Goal: Information Seeking & Learning: Learn about a topic

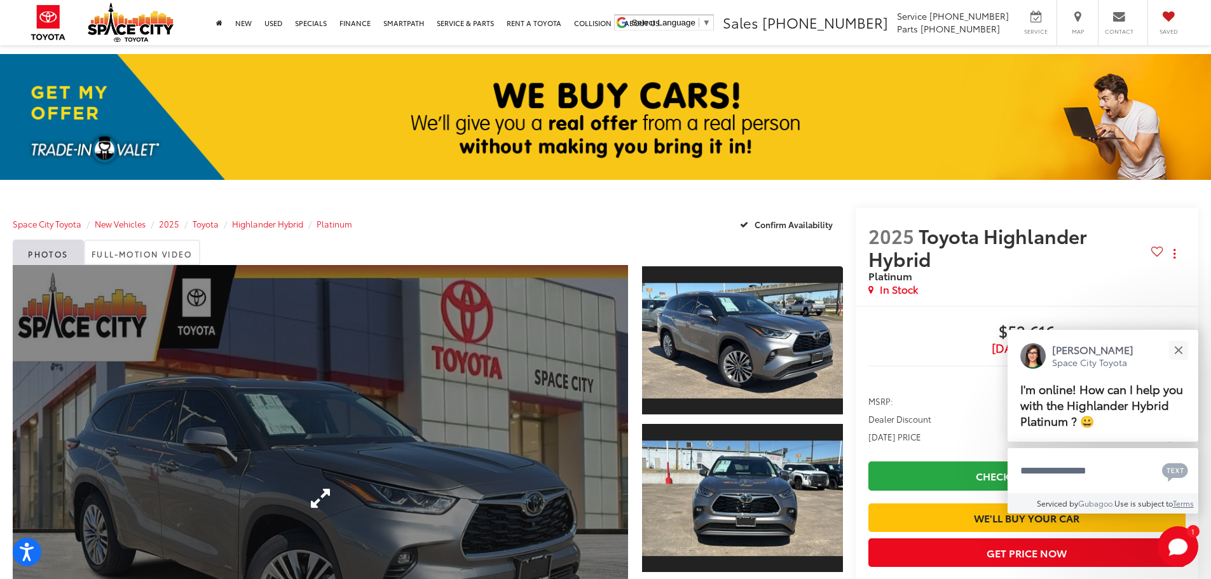
scroll to position [64, 0]
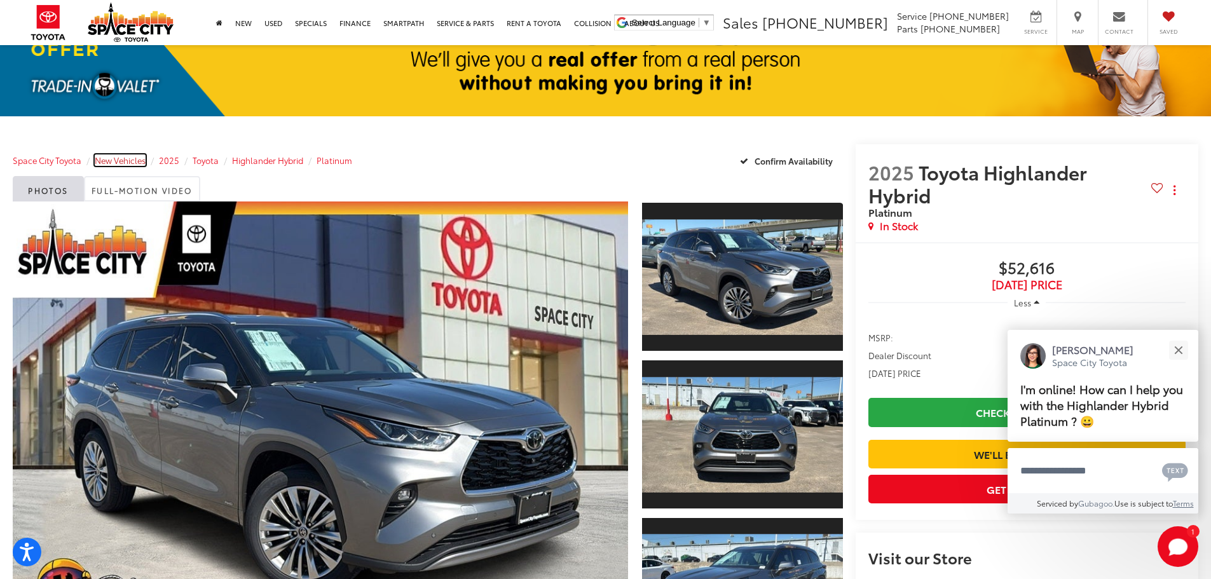
click at [112, 165] on span "New Vehicles" at bounding box center [120, 160] width 51 height 11
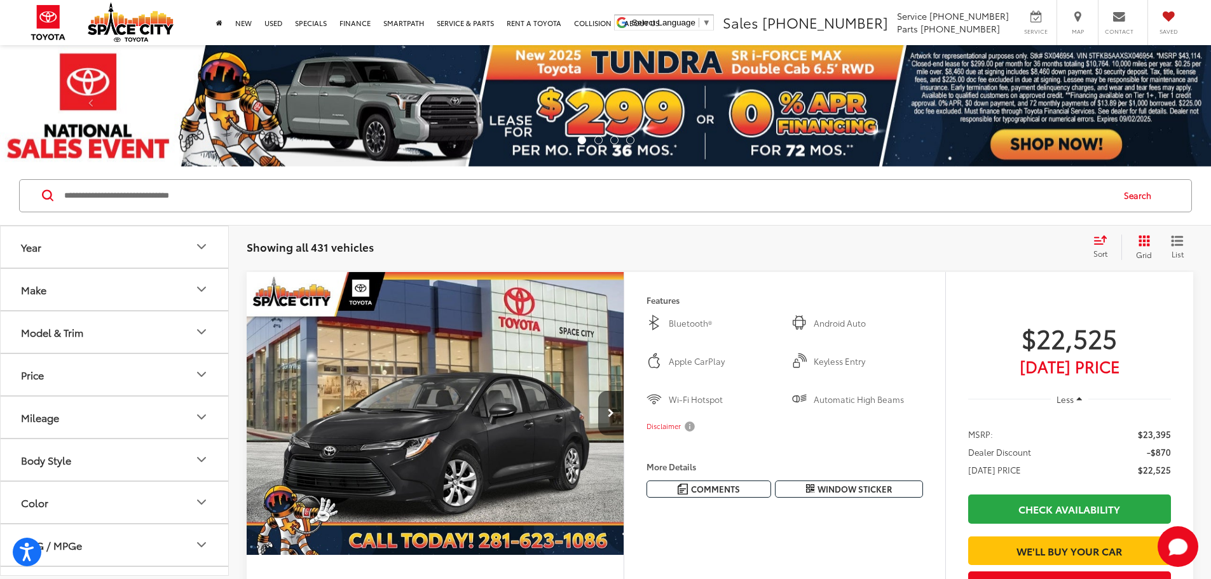
click at [99, 291] on button "Make" at bounding box center [115, 289] width 229 height 41
click at [106, 411] on button "Model & Trim" at bounding box center [115, 413] width 229 height 41
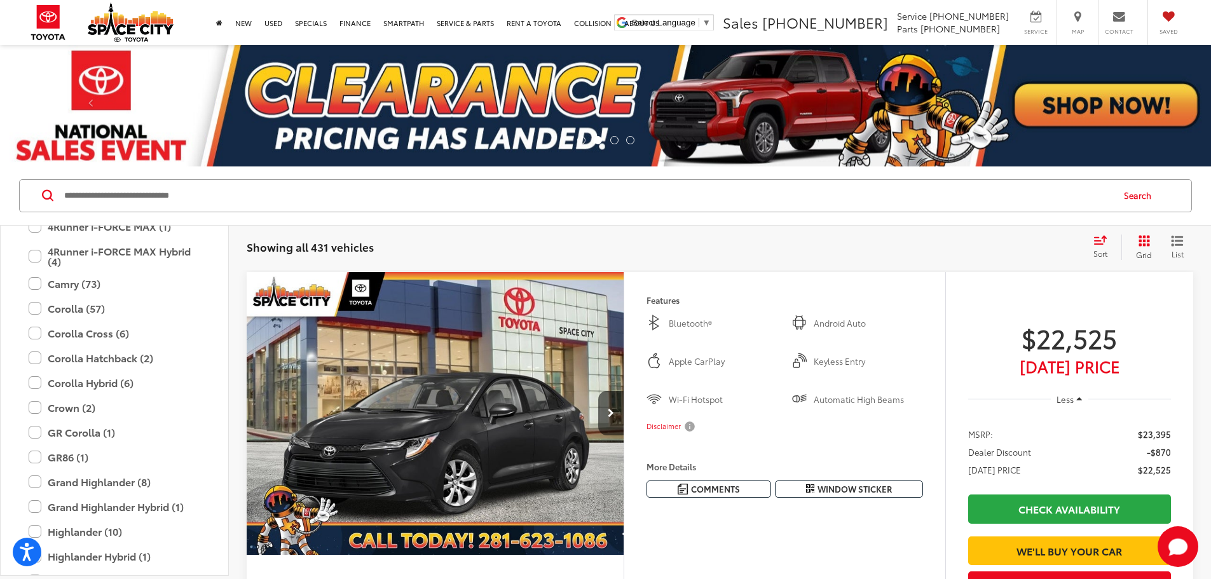
scroll to position [310, 0]
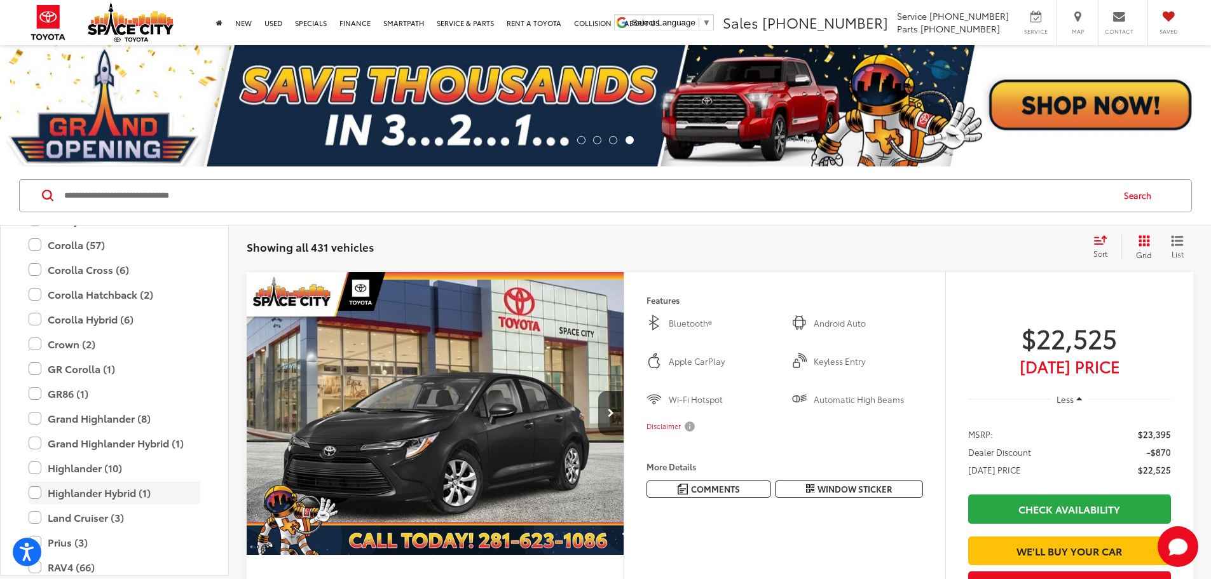
click at [118, 486] on label "Highlander Hybrid (1)" at bounding box center [115, 493] width 172 height 22
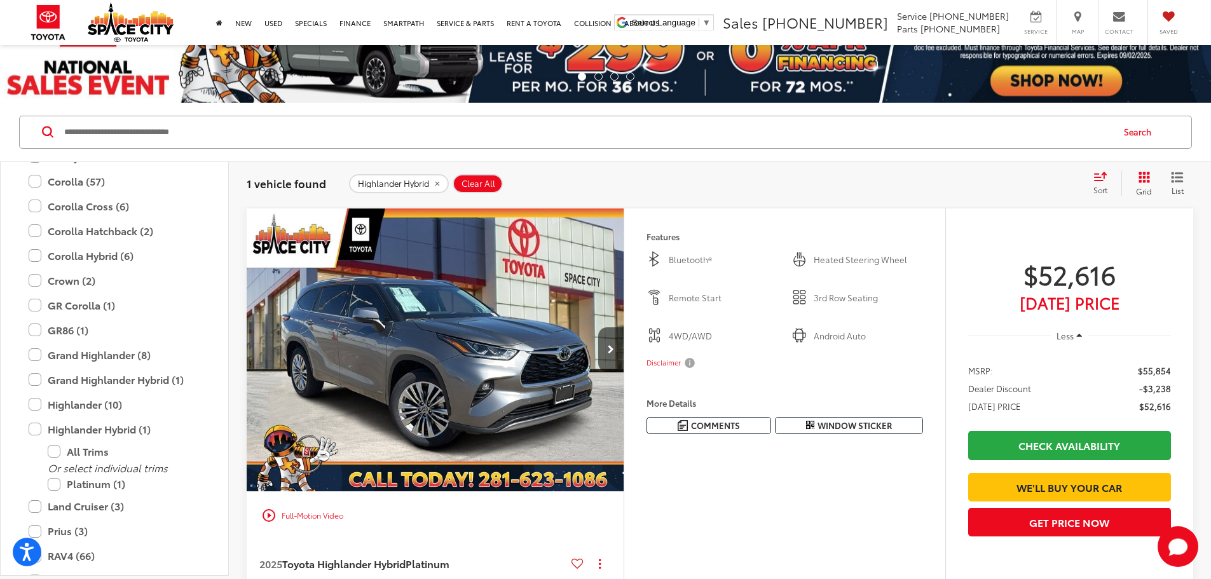
scroll to position [191, 0]
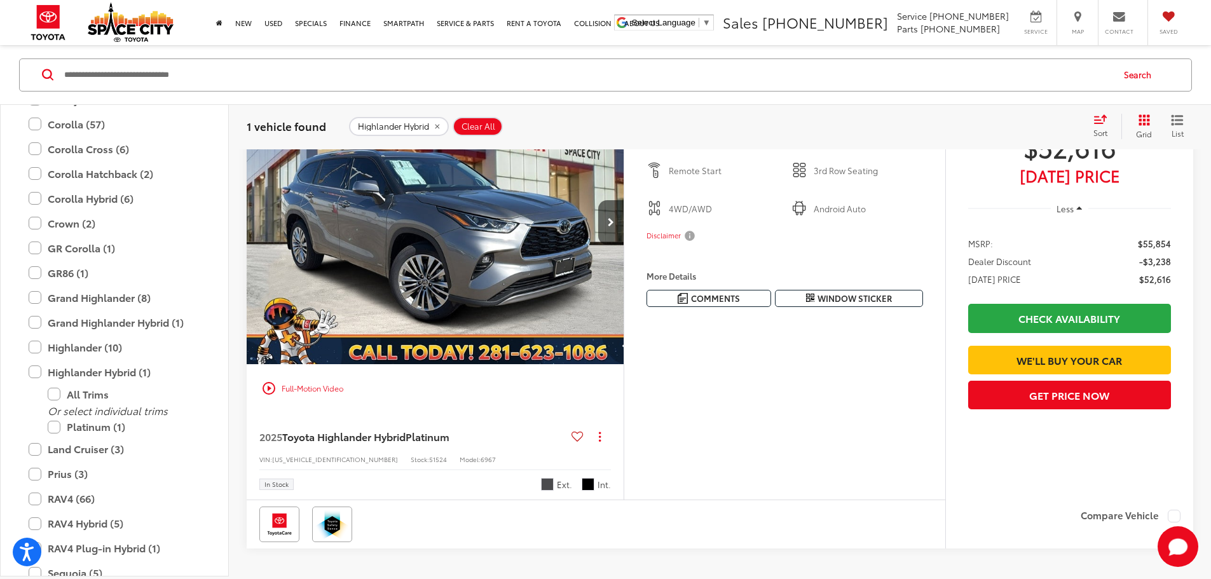
click at [558, 284] on img "2025 Toyota Highlander Hybrid Platinum 0" at bounding box center [435, 223] width 379 height 284
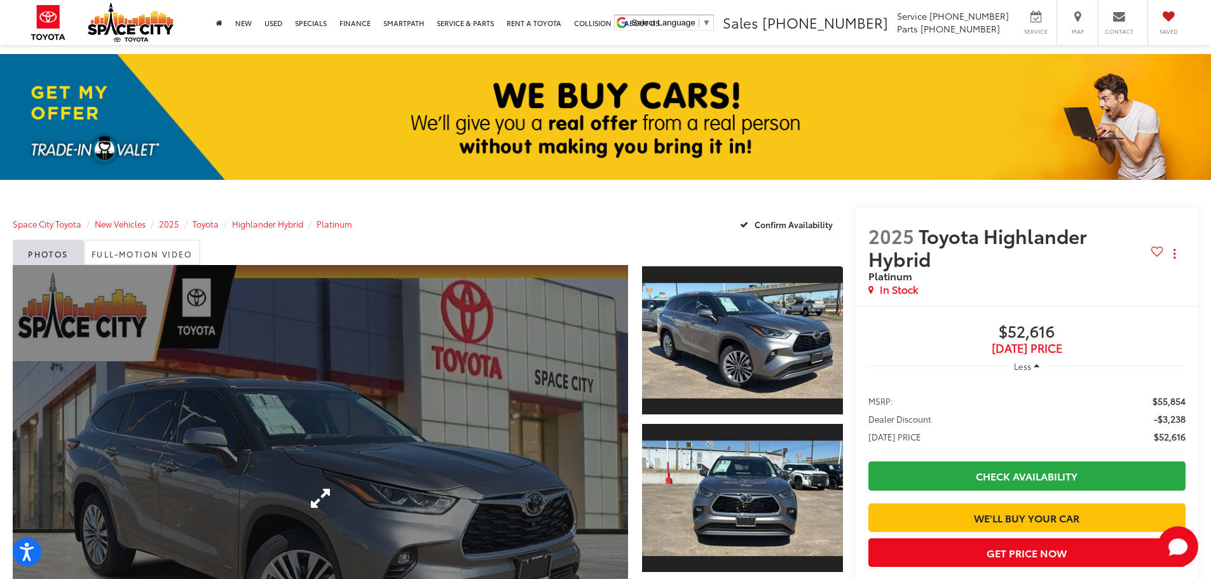
scroll to position [254, 0]
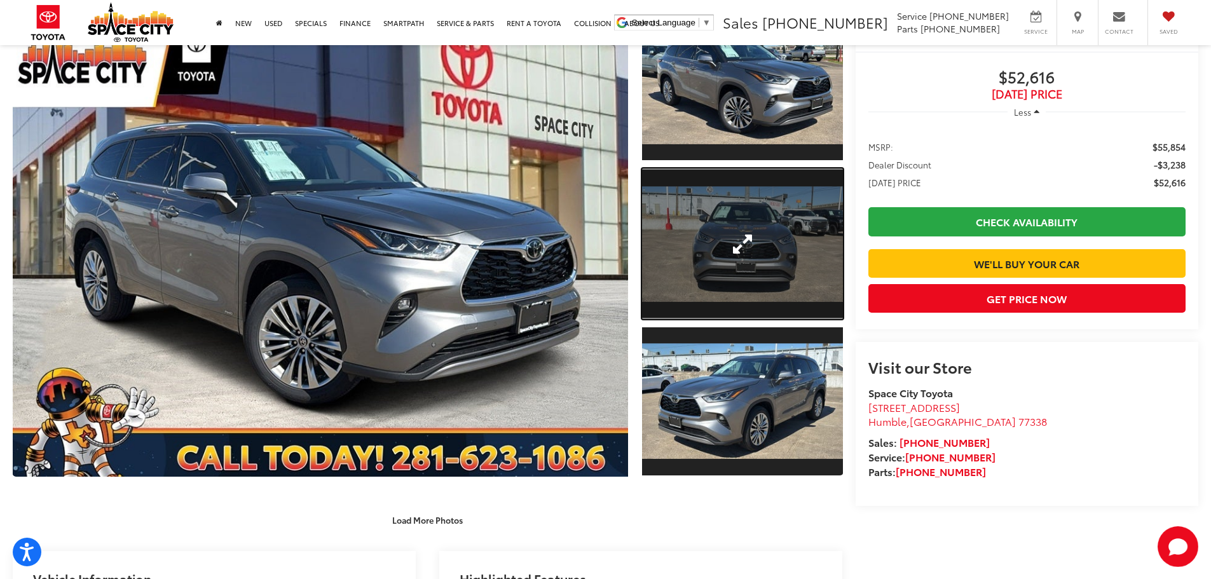
click at [736, 259] on link "Expand Photo 2" at bounding box center [742, 244] width 201 height 151
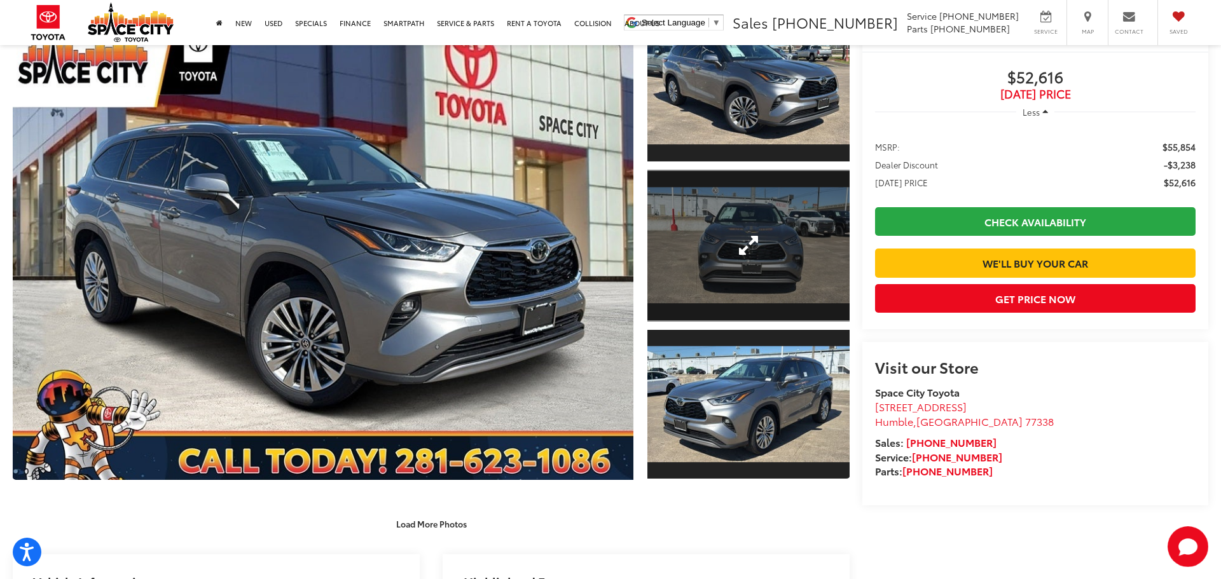
scroll to position [0, 1926]
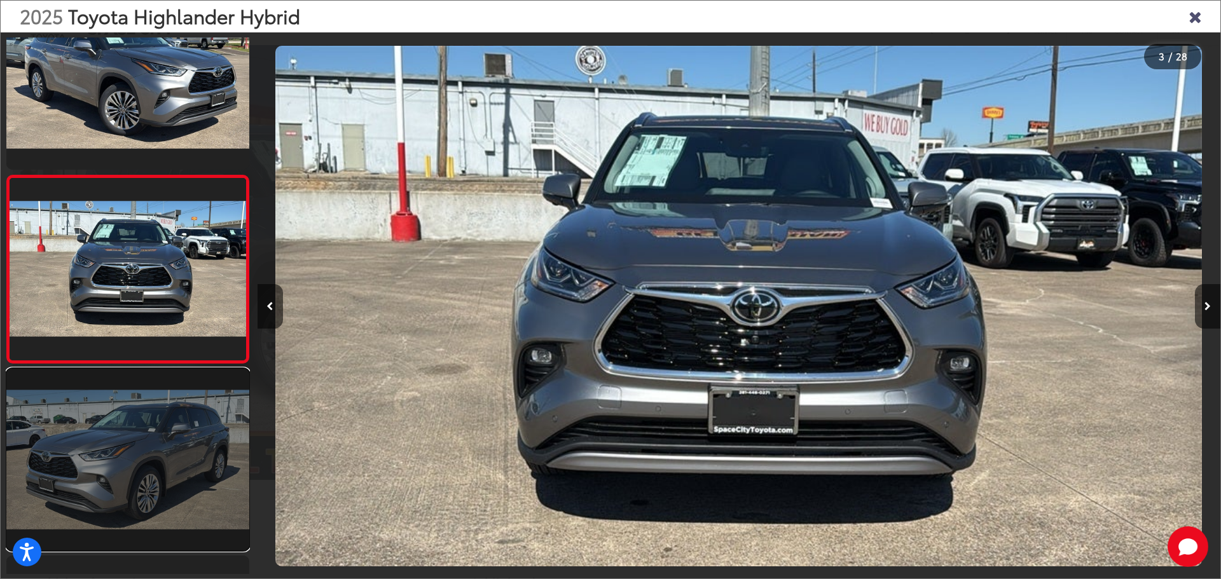
click at [81, 466] on link at bounding box center [127, 460] width 243 height 182
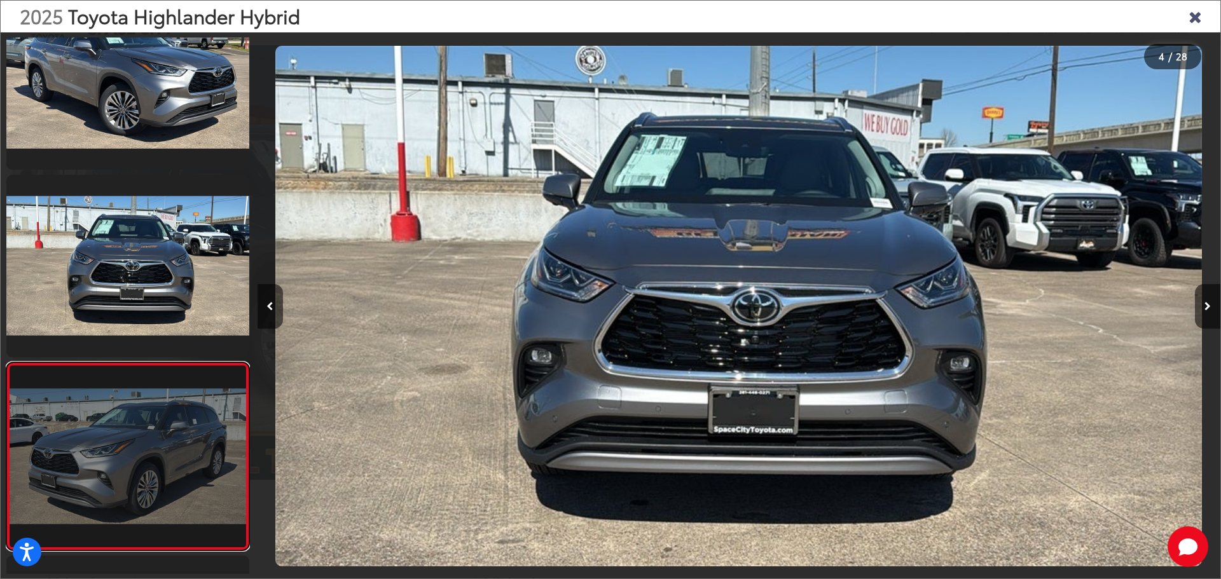
scroll to position [425, 0]
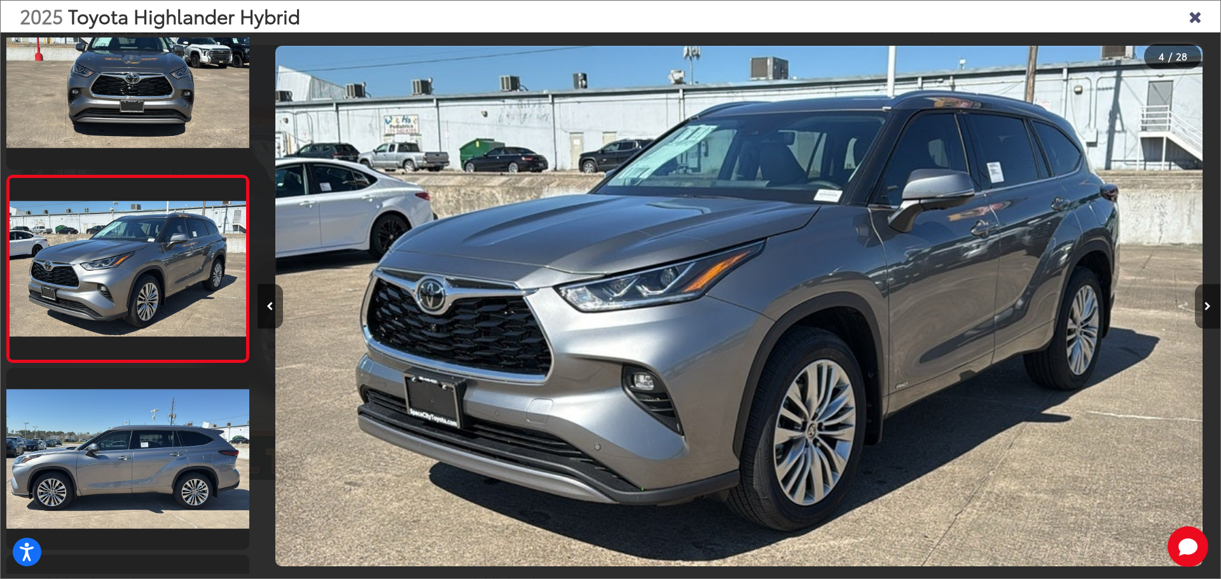
click at [1205, 306] on icon "Next image" at bounding box center [1207, 306] width 6 height 9
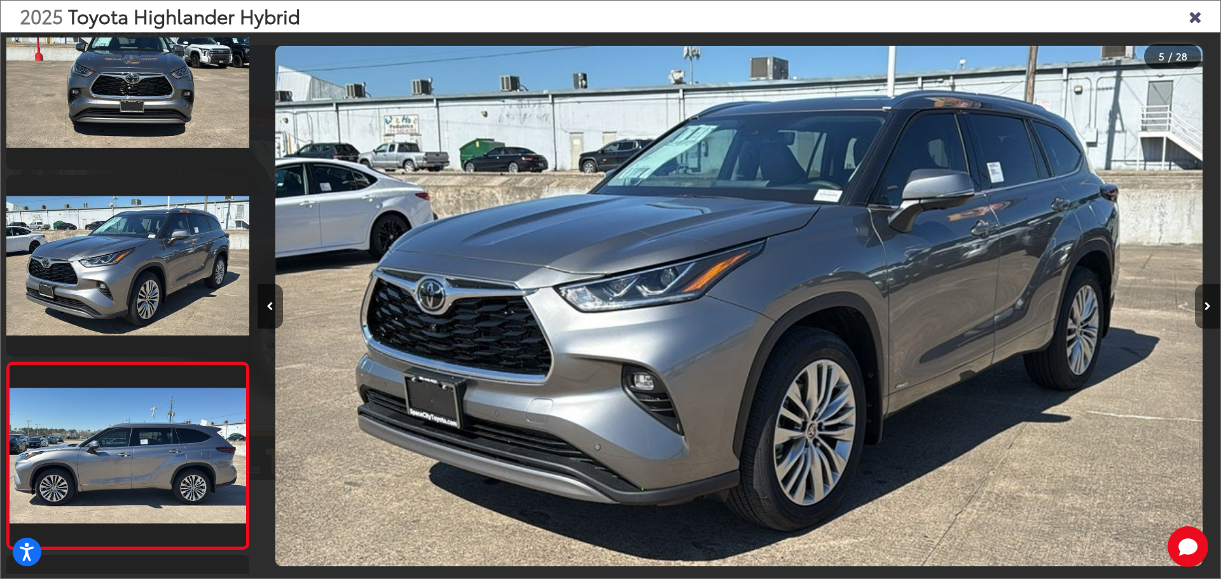
scroll to position [612, 0]
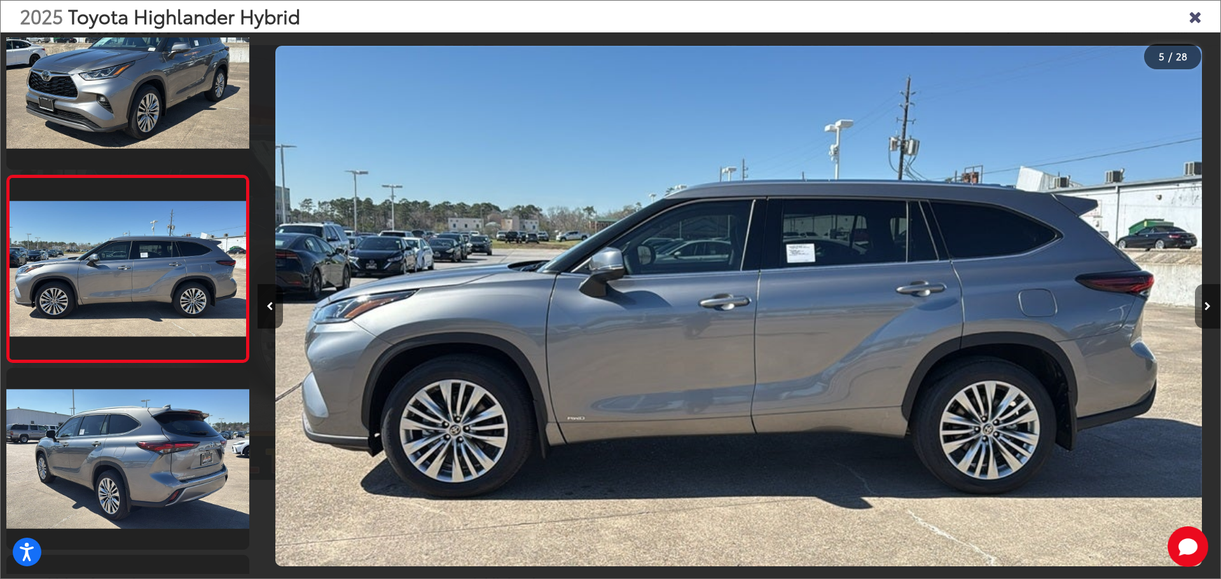
click at [1205, 306] on icon "Next image" at bounding box center [1207, 306] width 6 height 9
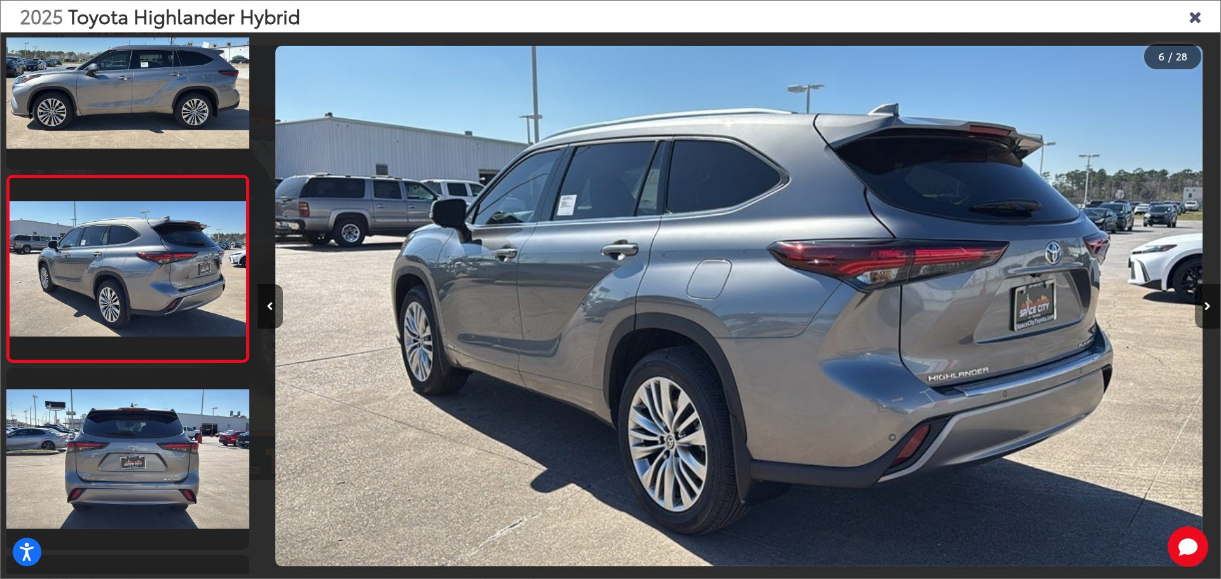
click at [1205, 306] on icon "Next image" at bounding box center [1207, 306] width 6 height 9
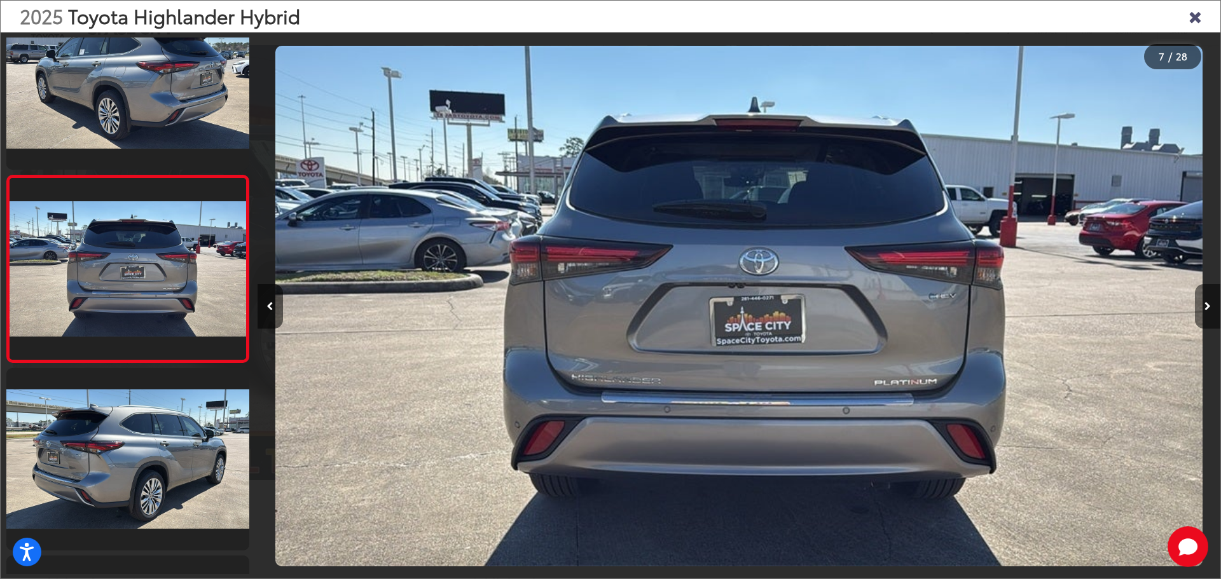
click at [1205, 306] on icon "Next image" at bounding box center [1207, 306] width 6 height 9
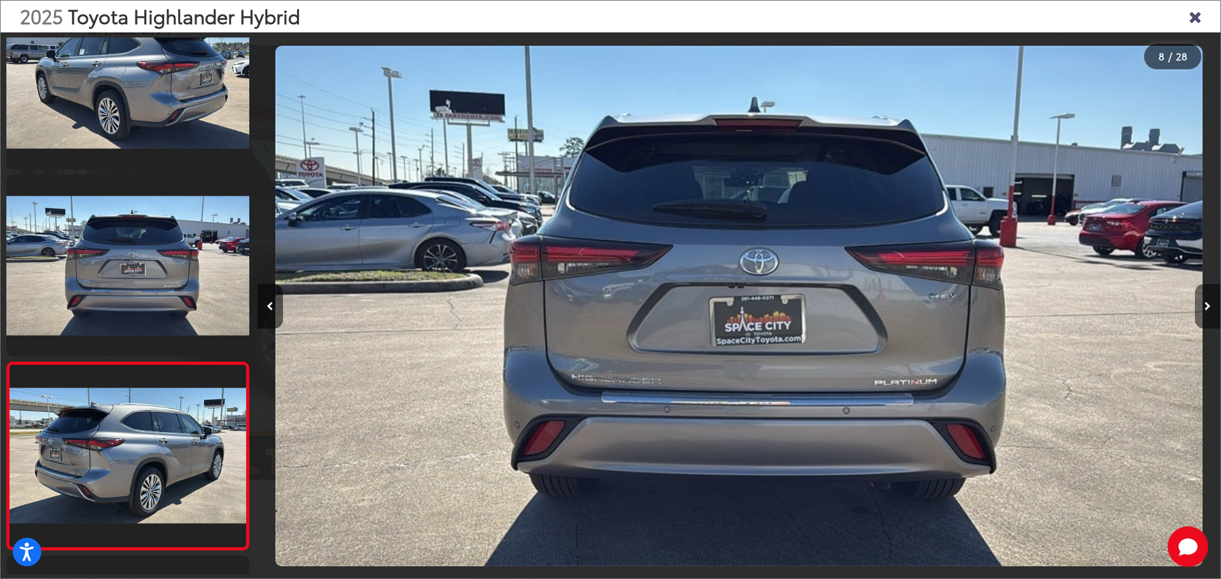
scroll to position [1173, 0]
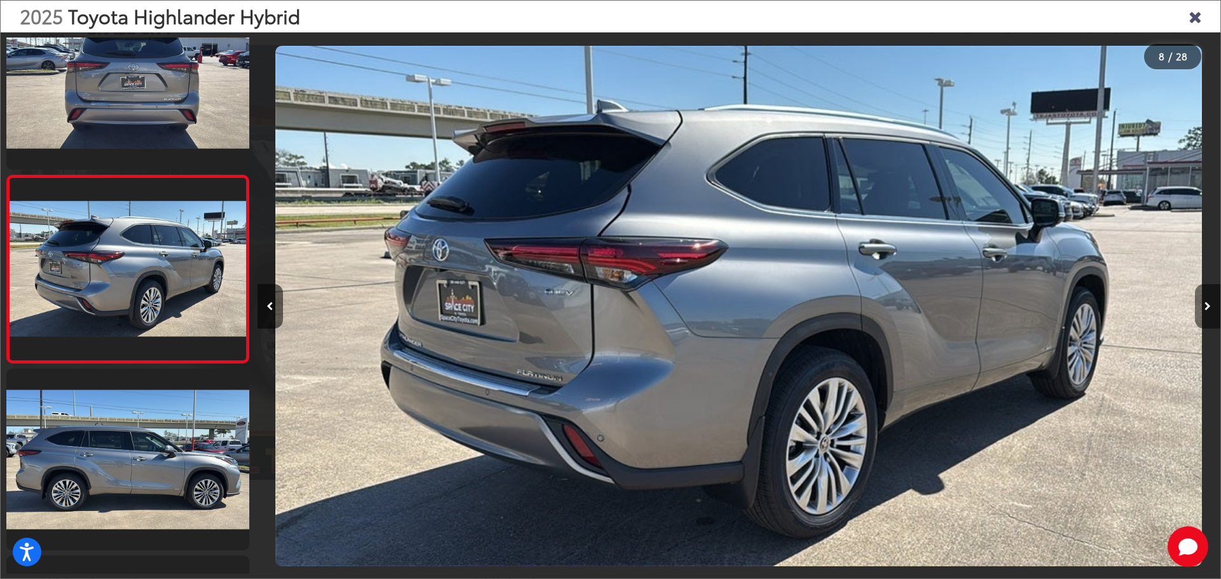
click at [1205, 306] on icon "Next image" at bounding box center [1207, 306] width 6 height 9
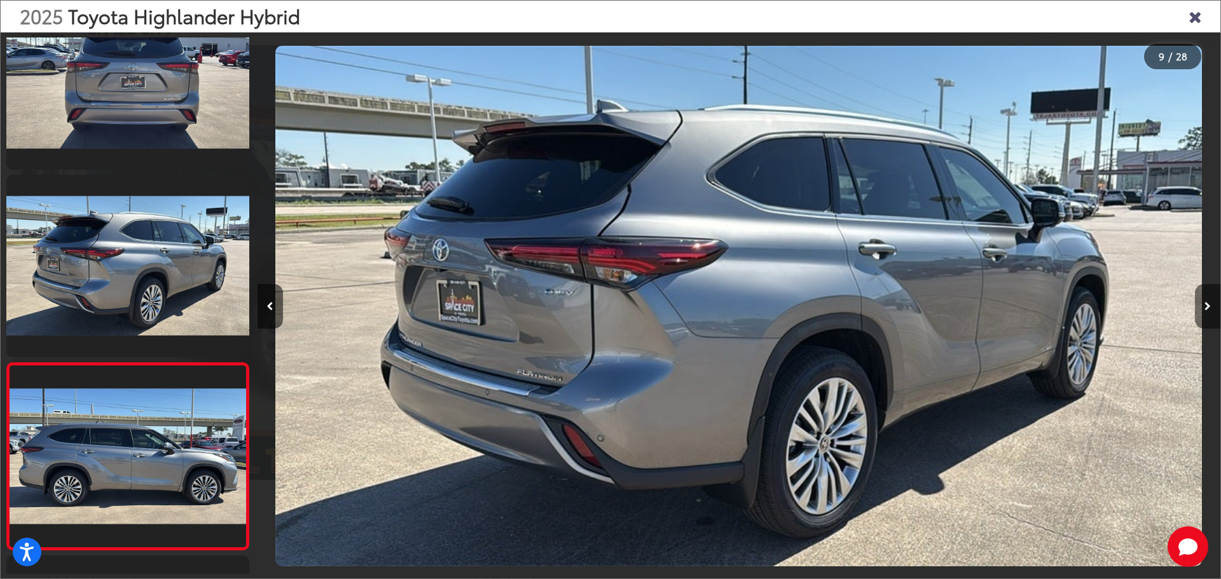
scroll to position [1360, 0]
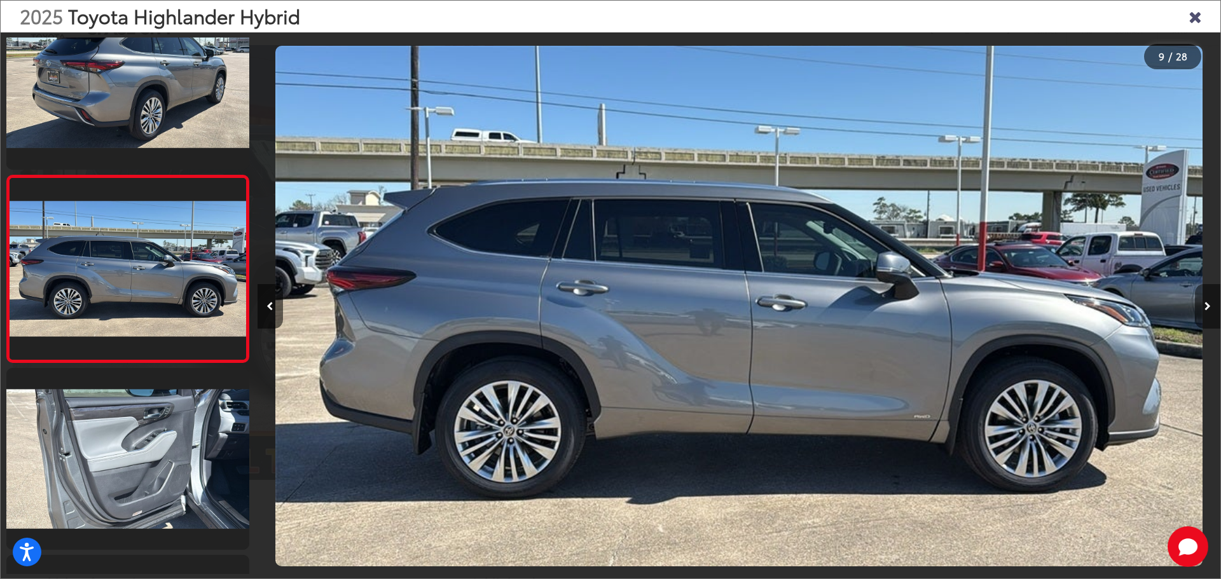
click at [1205, 306] on icon "Next image" at bounding box center [1207, 306] width 6 height 9
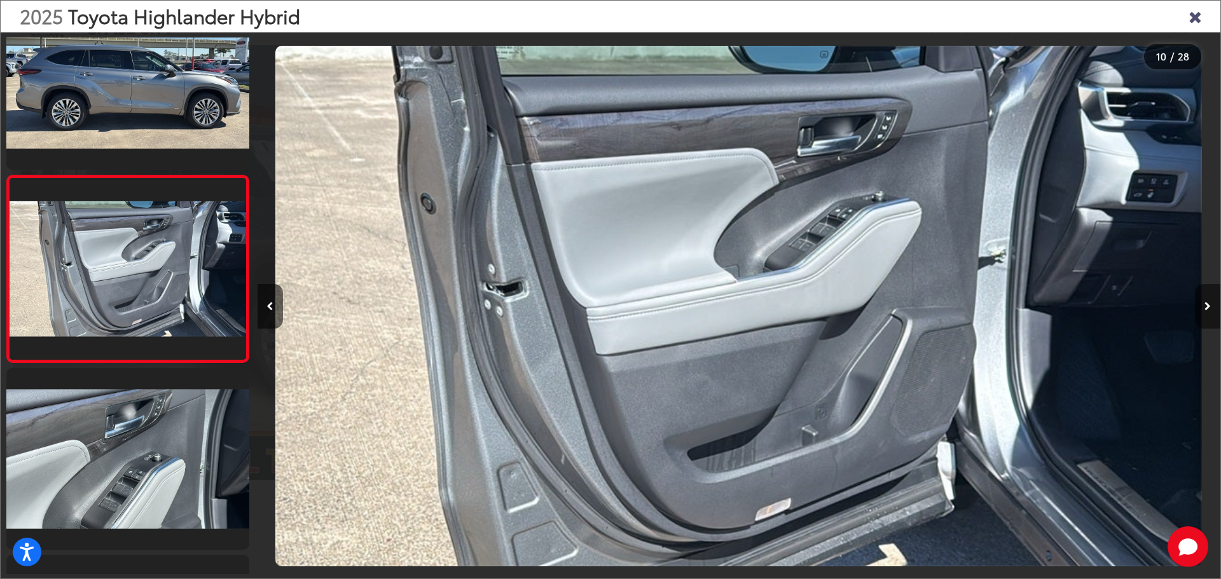
click at [1205, 306] on icon "Next image" at bounding box center [1207, 306] width 6 height 9
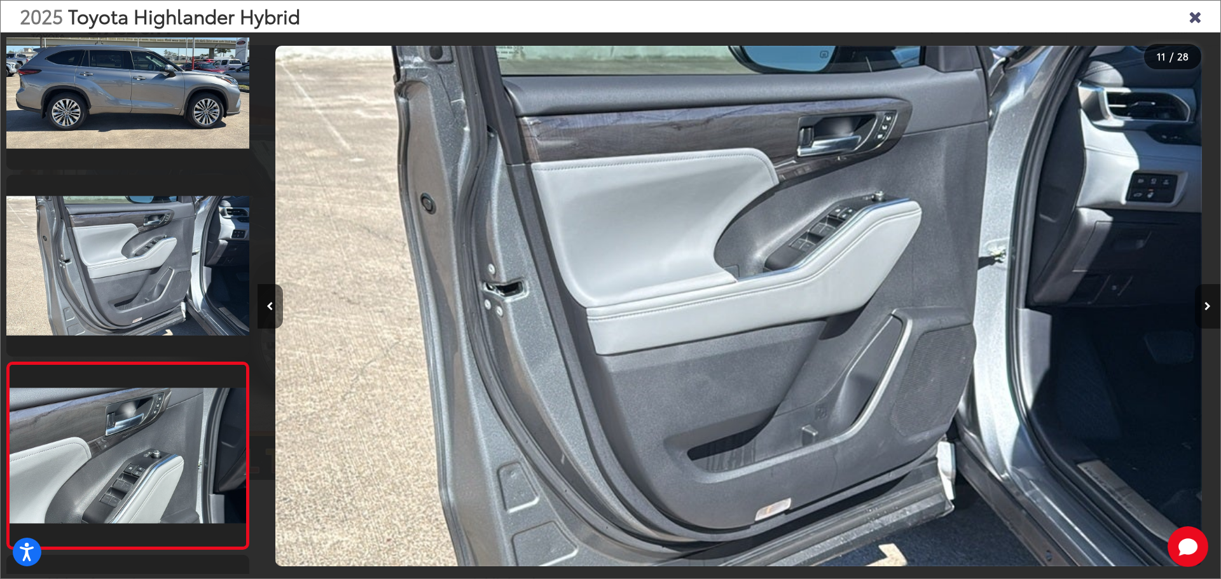
scroll to position [1734, 0]
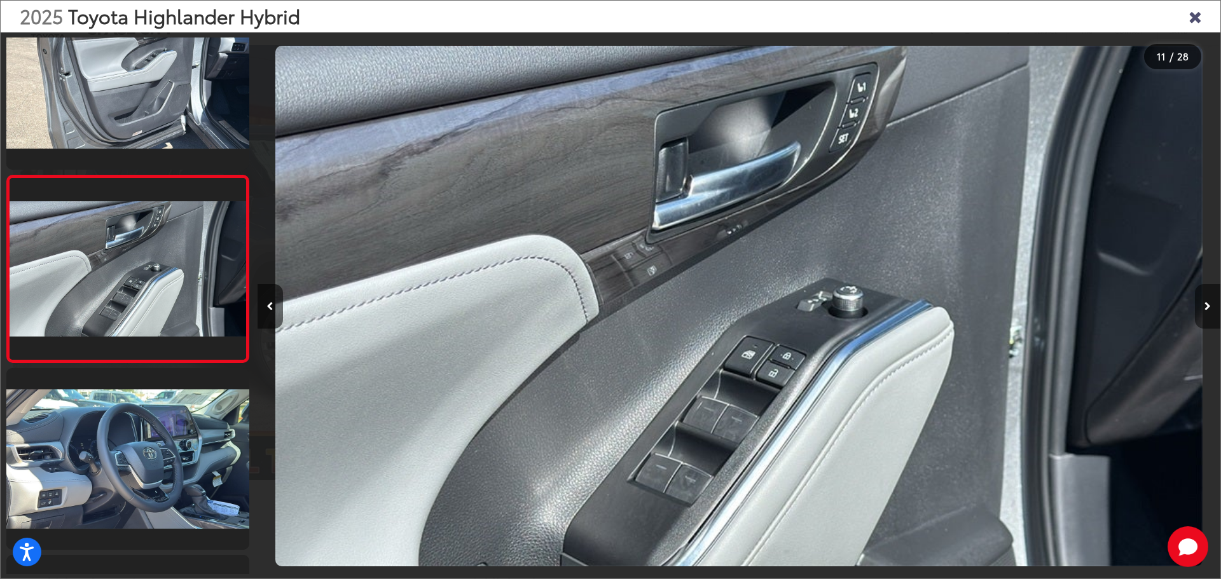
click at [1205, 306] on icon "Next image" at bounding box center [1207, 306] width 6 height 9
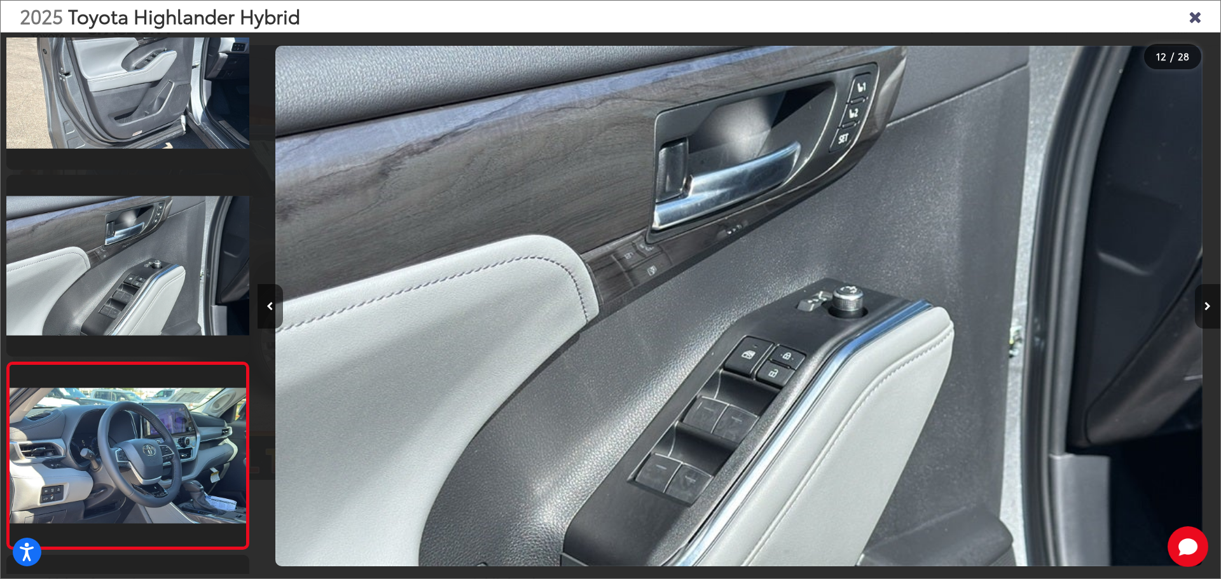
scroll to position [1921, 0]
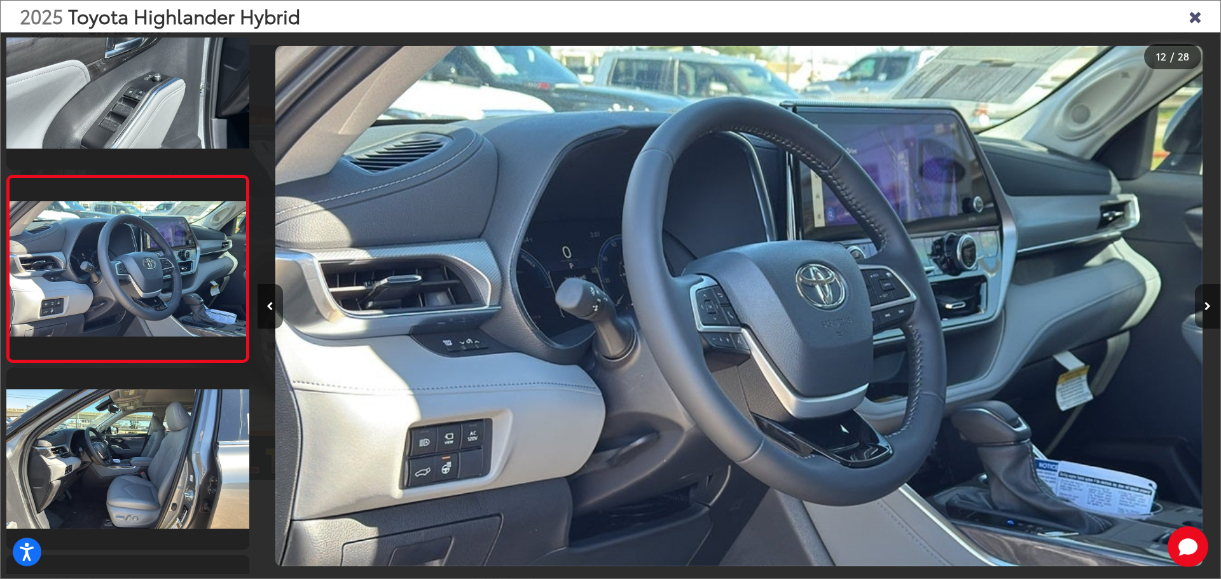
click at [1205, 306] on icon "Next image" at bounding box center [1207, 306] width 6 height 9
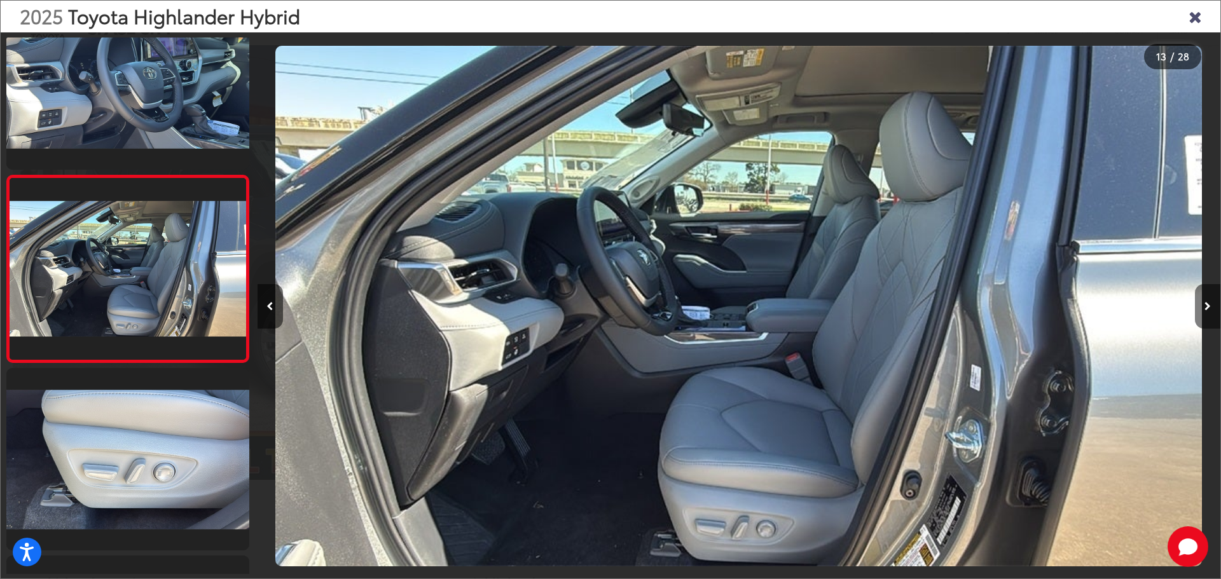
click at [1205, 306] on icon "Next image" at bounding box center [1207, 306] width 6 height 9
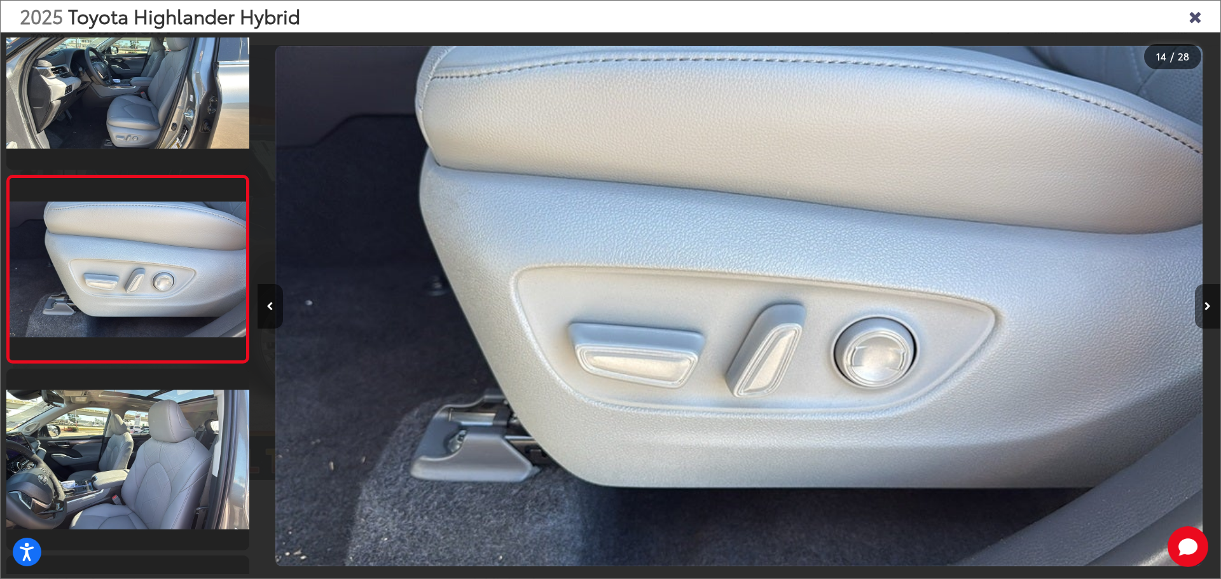
click at [1205, 306] on icon "Next image" at bounding box center [1207, 306] width 6 height 9
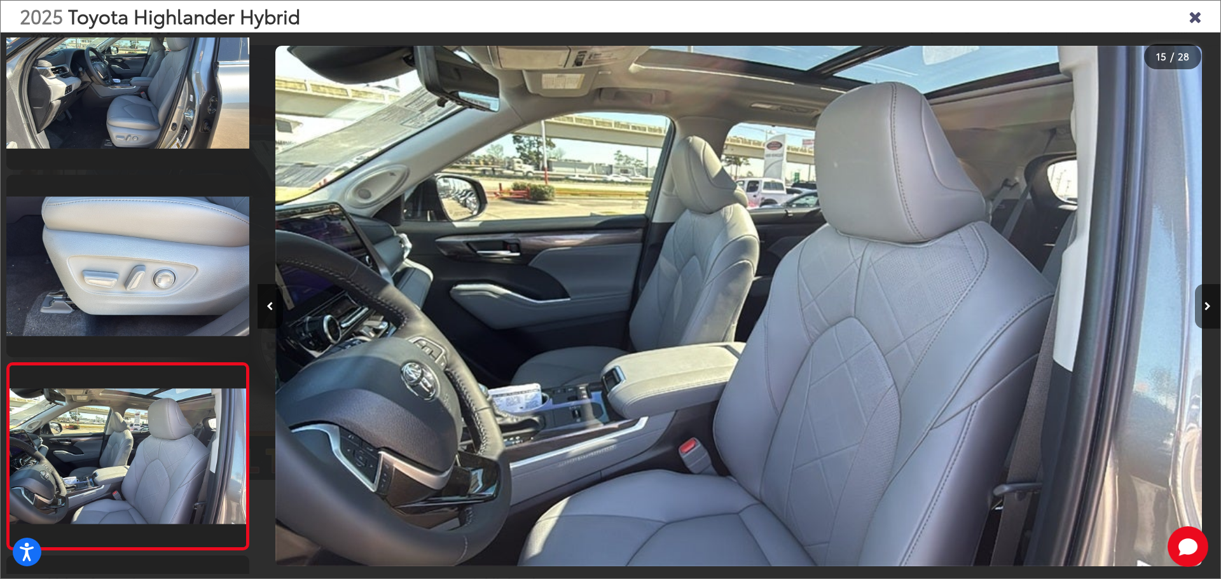
scroll to position [0, 0]
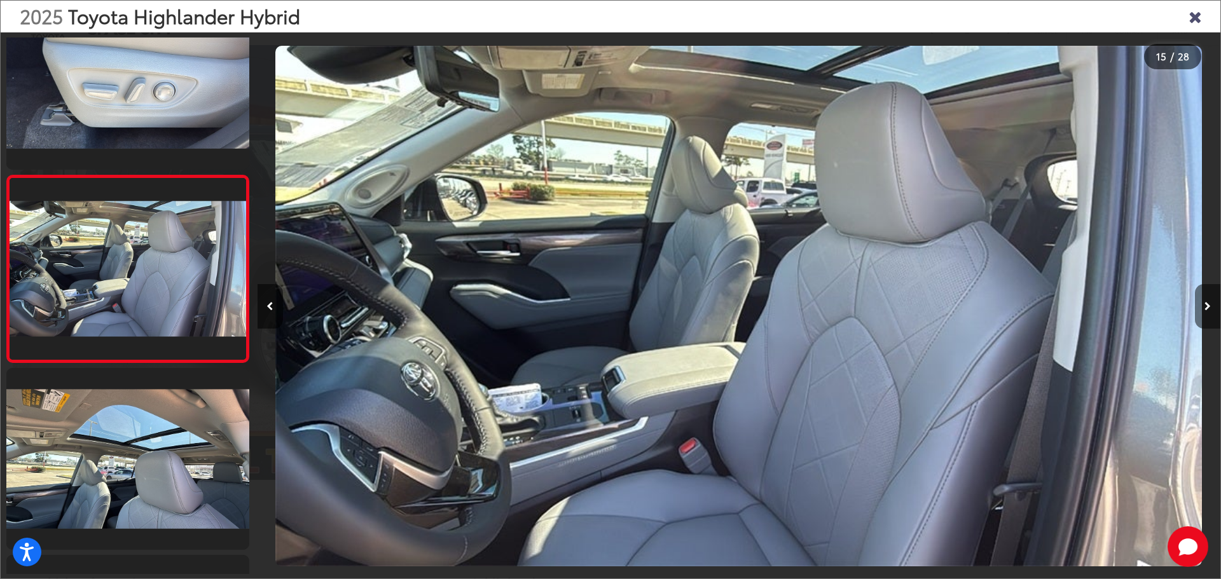
click at [1205, 306] on icon "Next image" at bounding box center [1207, 306] width 6 height 9
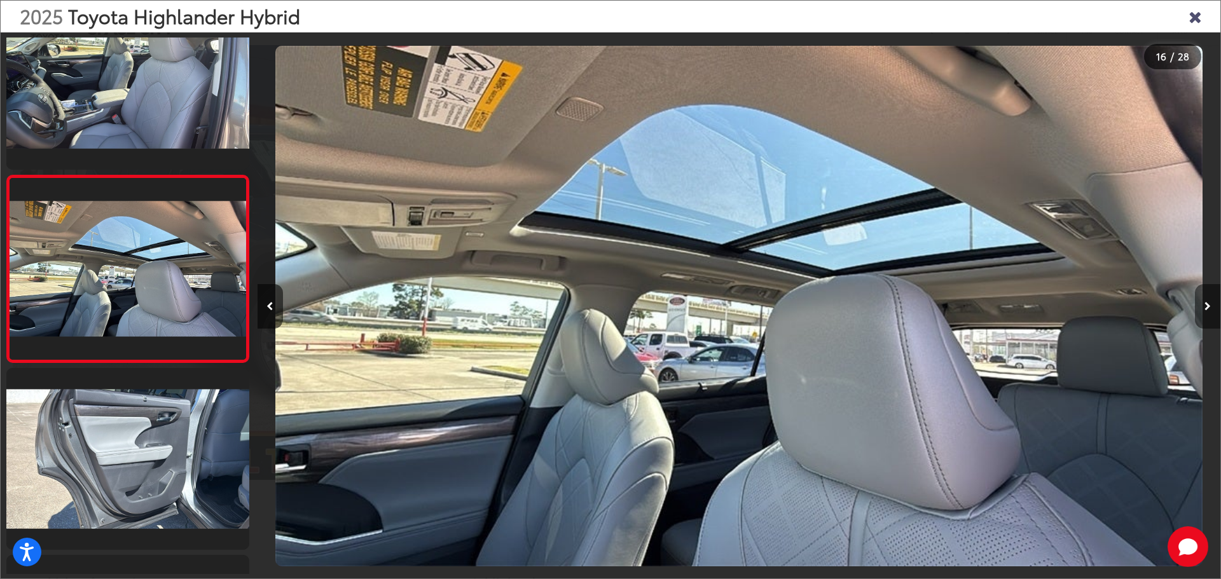
click at [1205, 306] on icon "Next image" at bounding box center [1207, 306] width 6 height 9
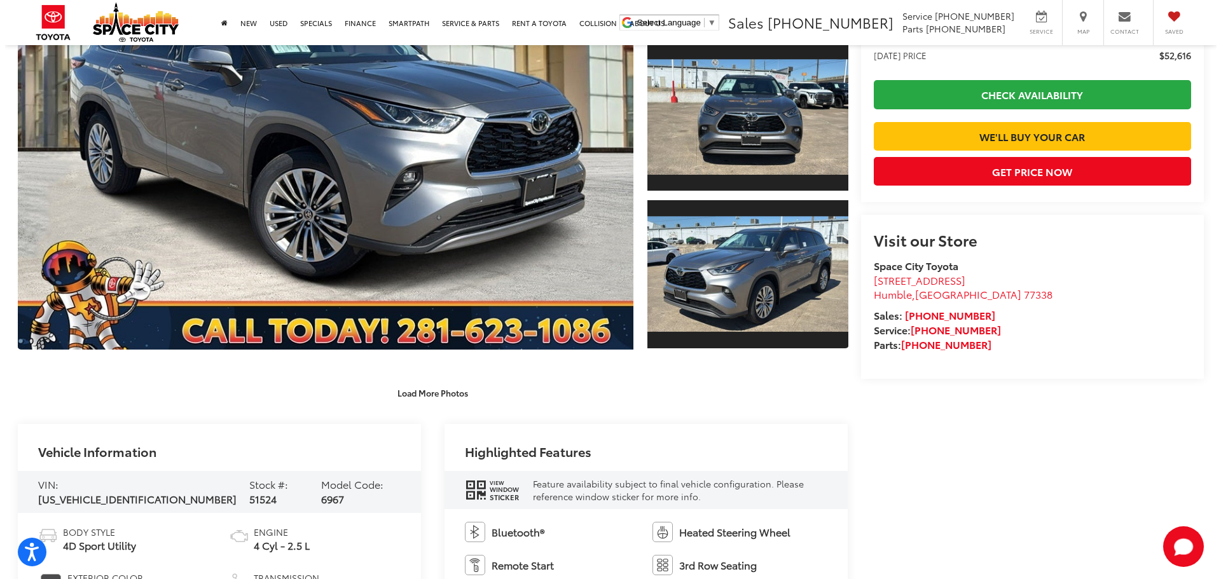
scroll to position [127, 0]
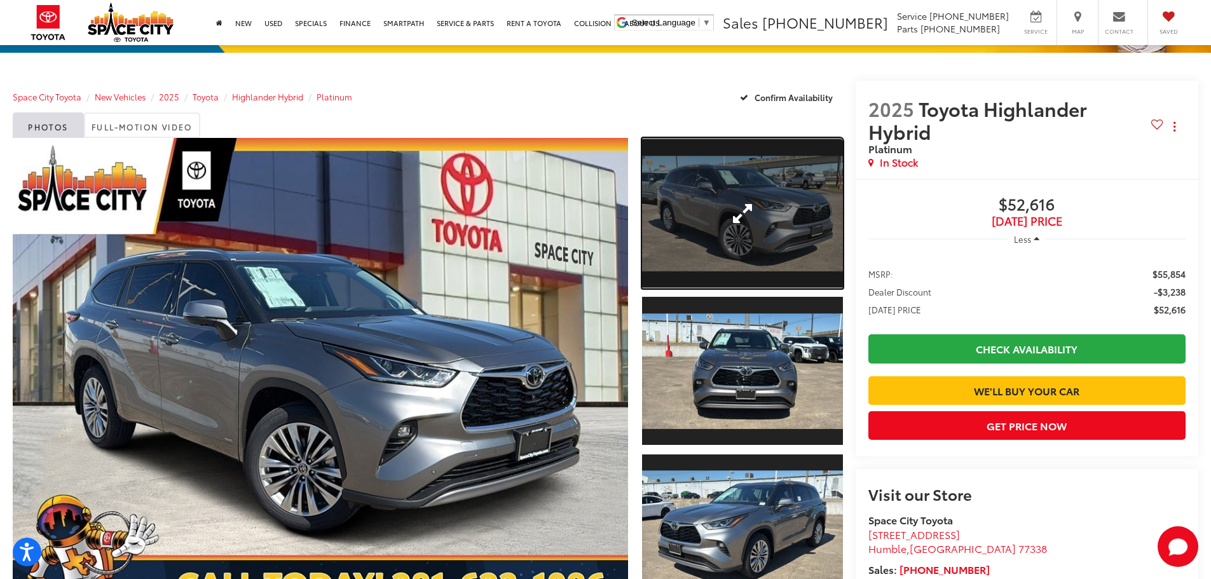
click at [764, 226] on link "Expand Photo 1" at bounding box center [742, 213] width 201 height 151
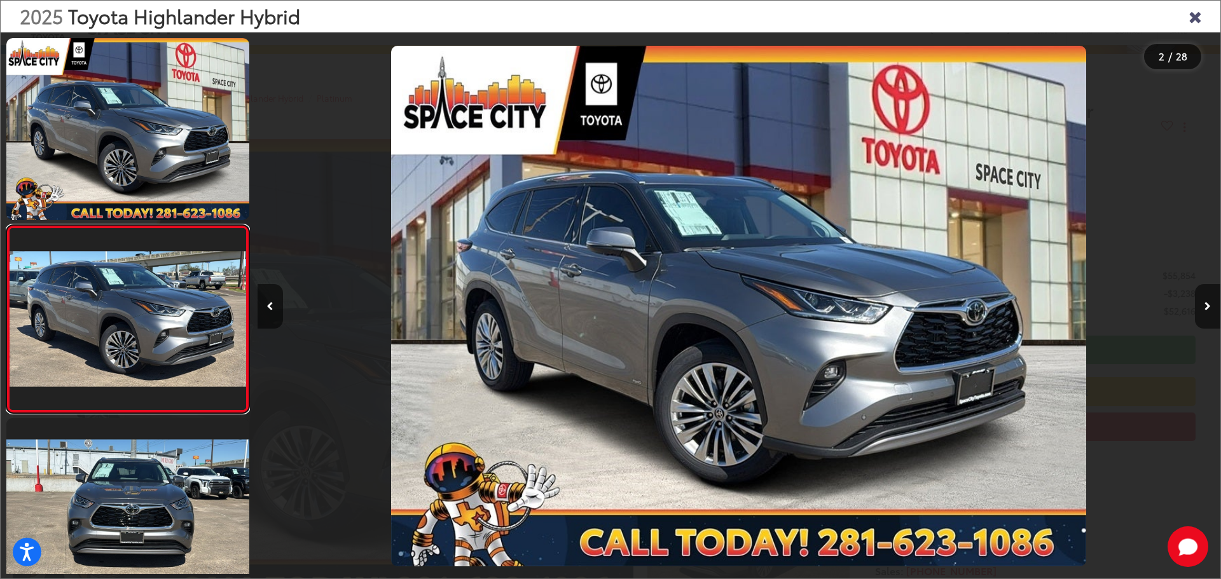
scroll to position [50, 0]
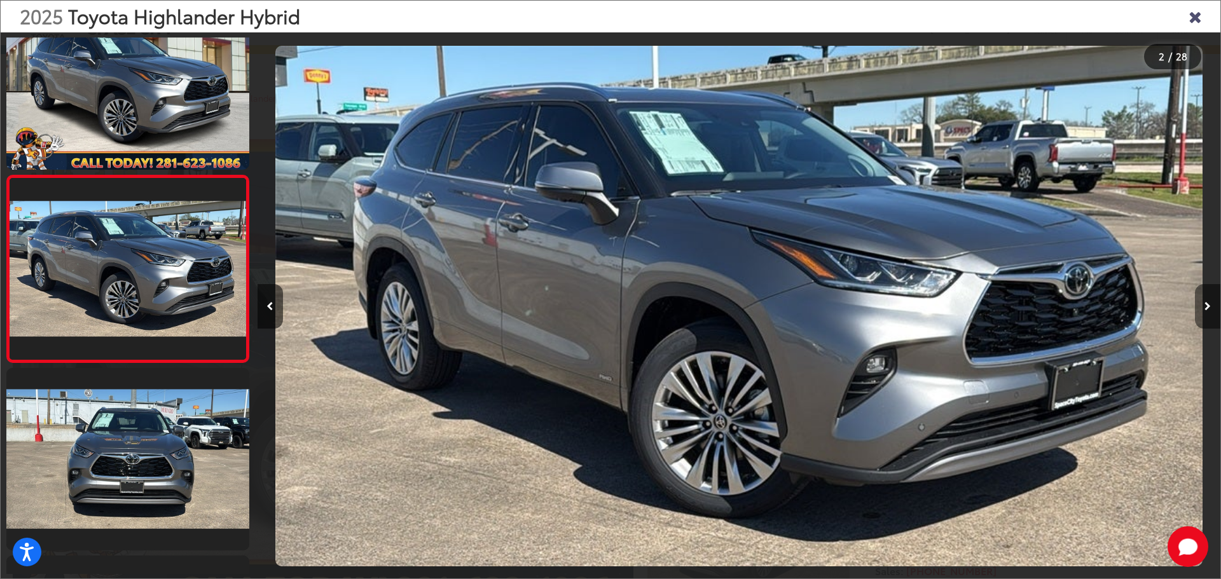
click at [1209, 304] on icon "Next image" at bounding box center [1207, 306] width 6 height 9
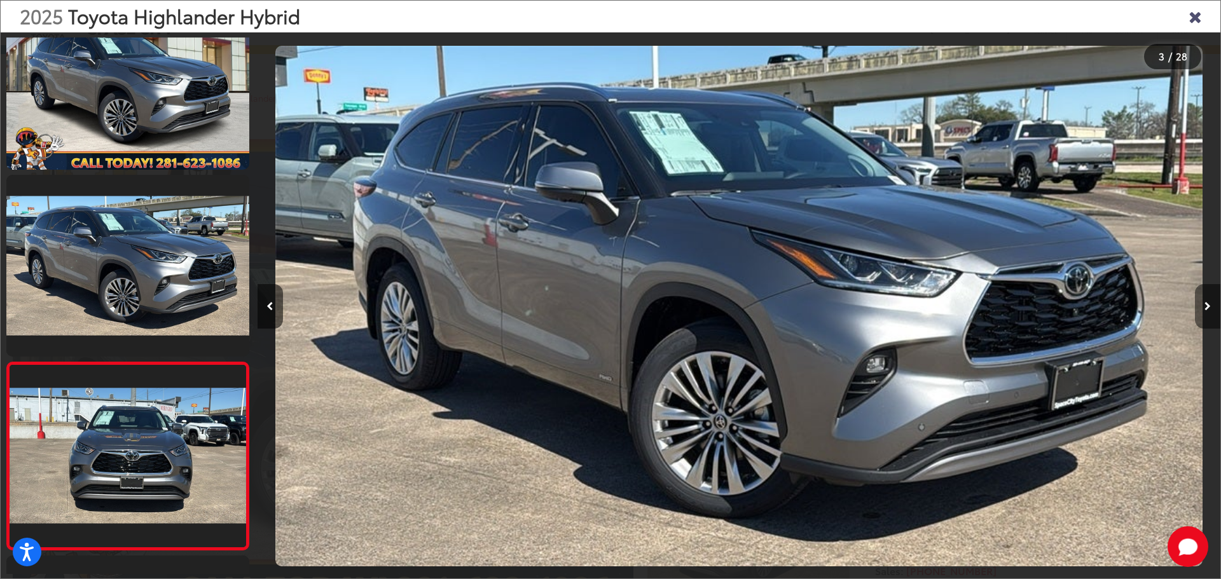
scroll to position [237, 0]
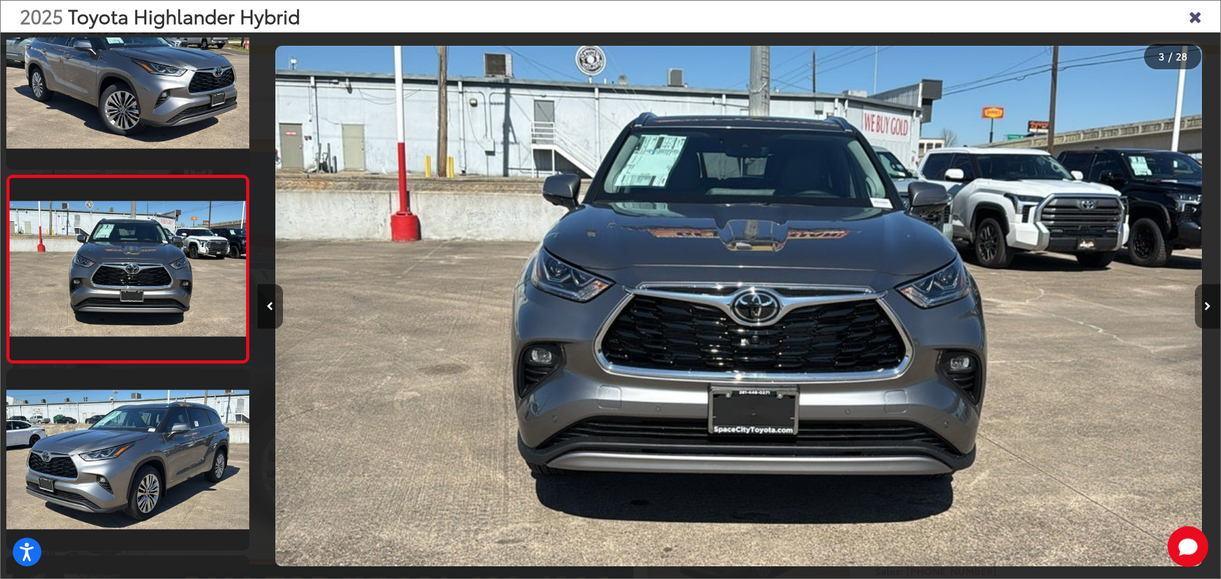
click at [1209, 304] on icon "Next image" at bounding box center [1207, 306] width 6 height 9
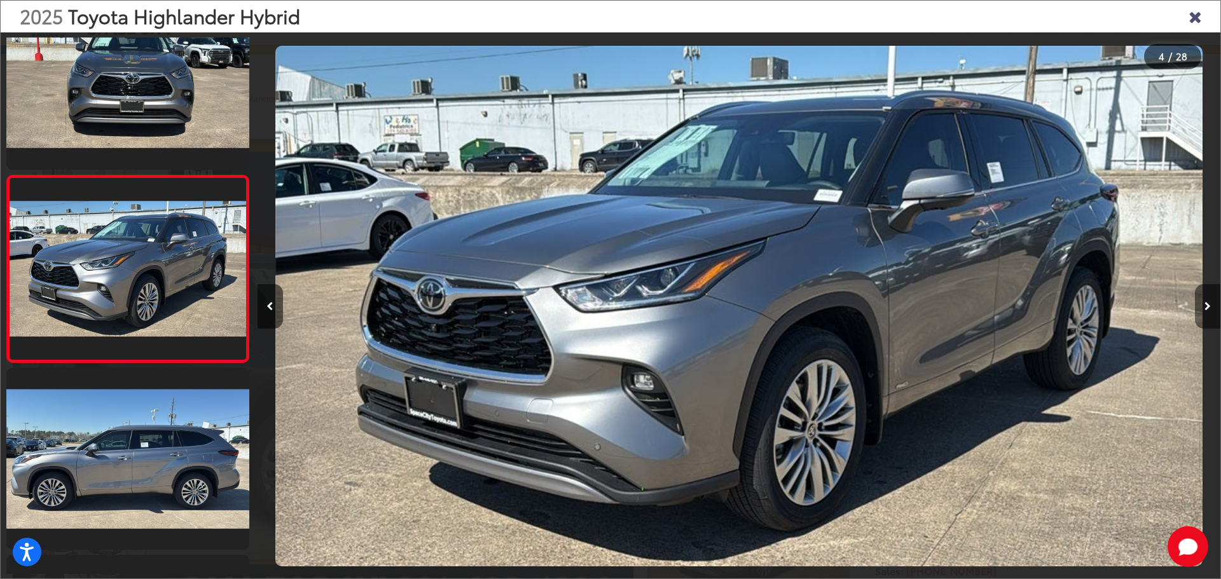
click at [1209, 304] on icon "Next image" at bounding box center [1207, 306] width 6 height 9
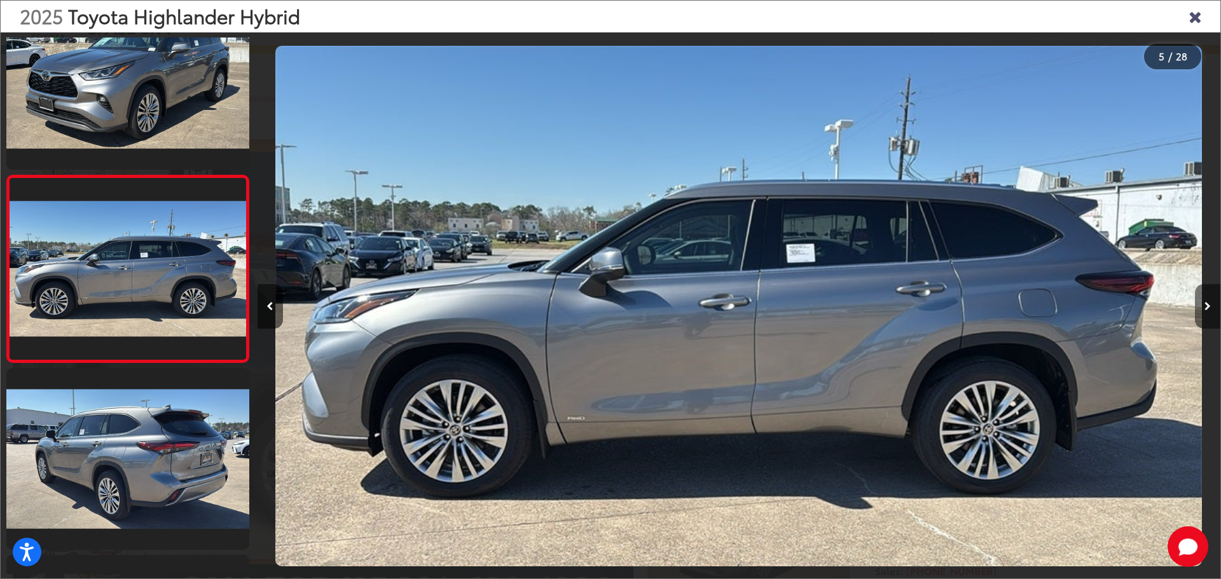
click at [1209, 304] on icon "Next image" at bounding box center [1207, 306] width 6 height 9
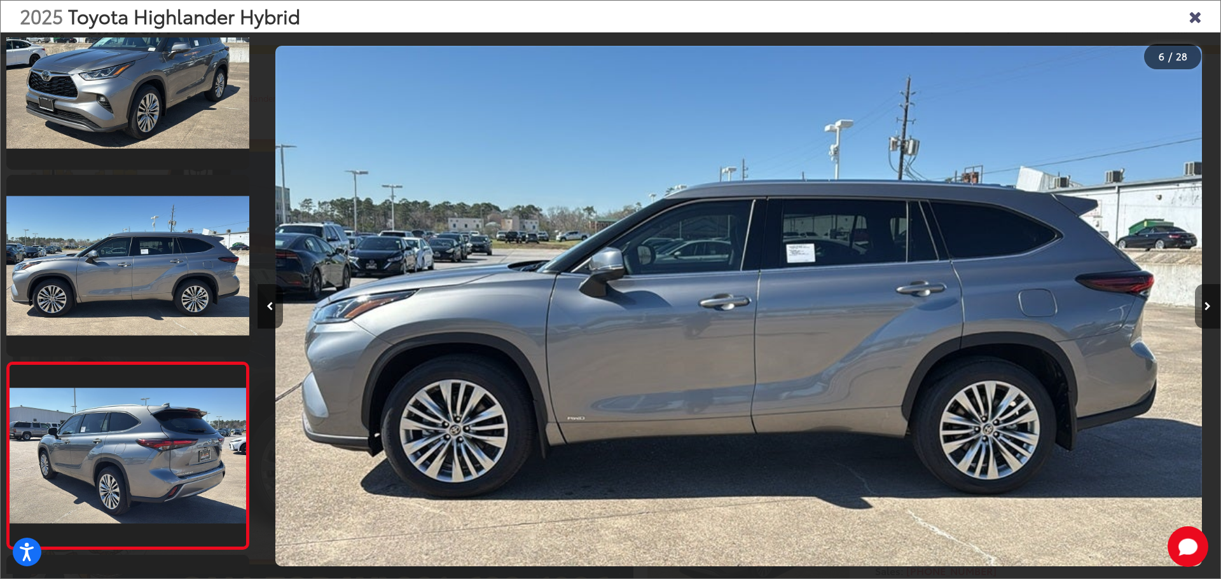
scroll to position [799, 0]
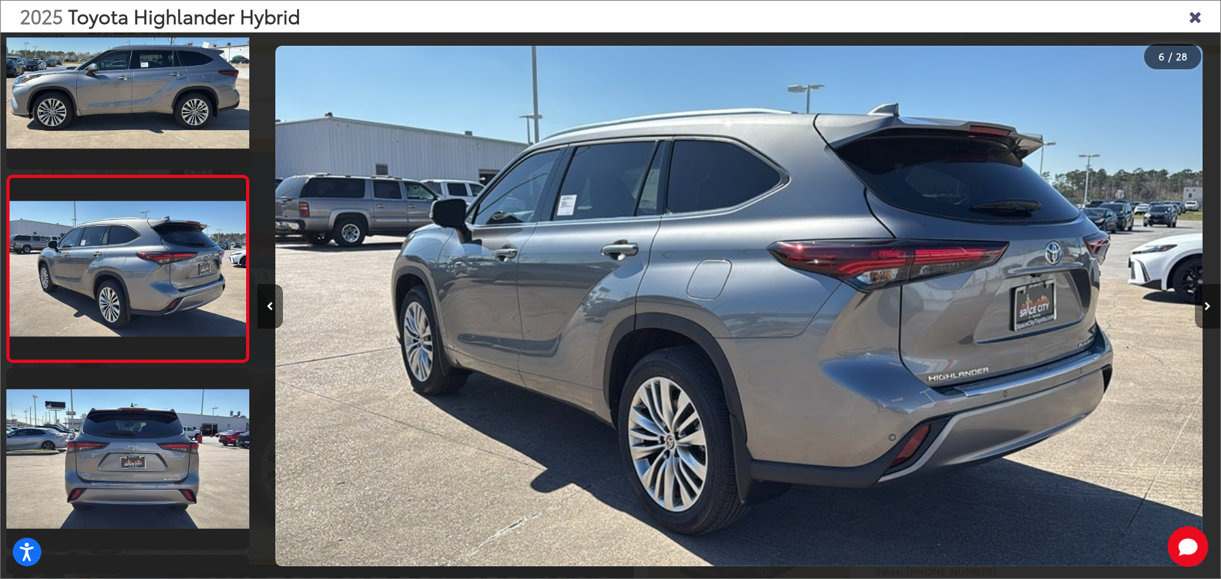
click at [1209, 304] on icon "Next image" at bounding box center [1207, 306] width 6 height 9
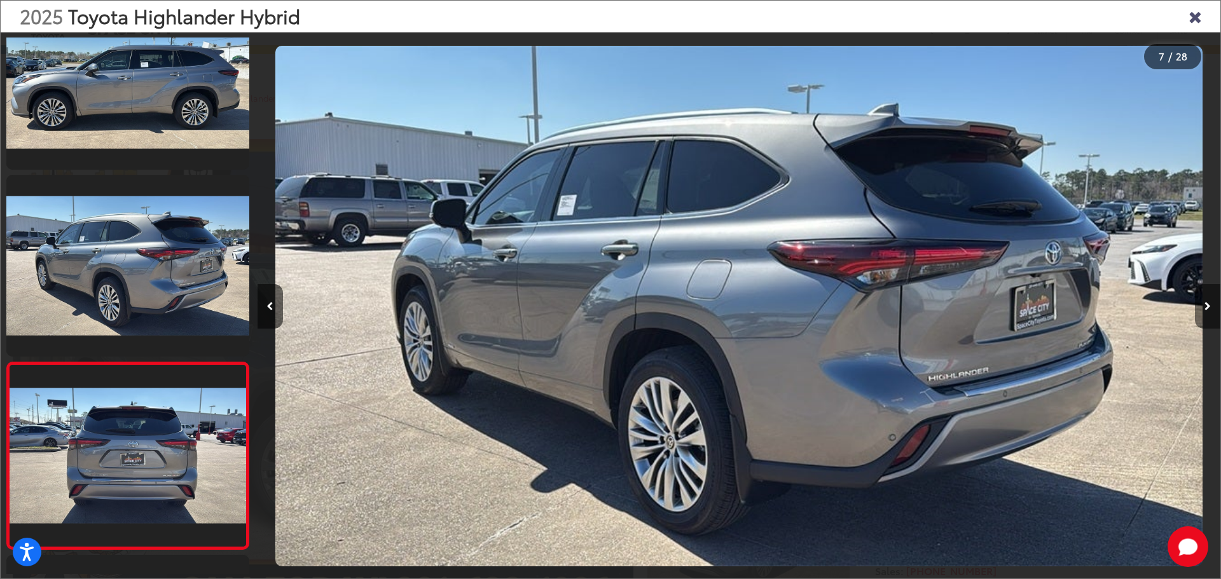
scroll to position [986, 0]
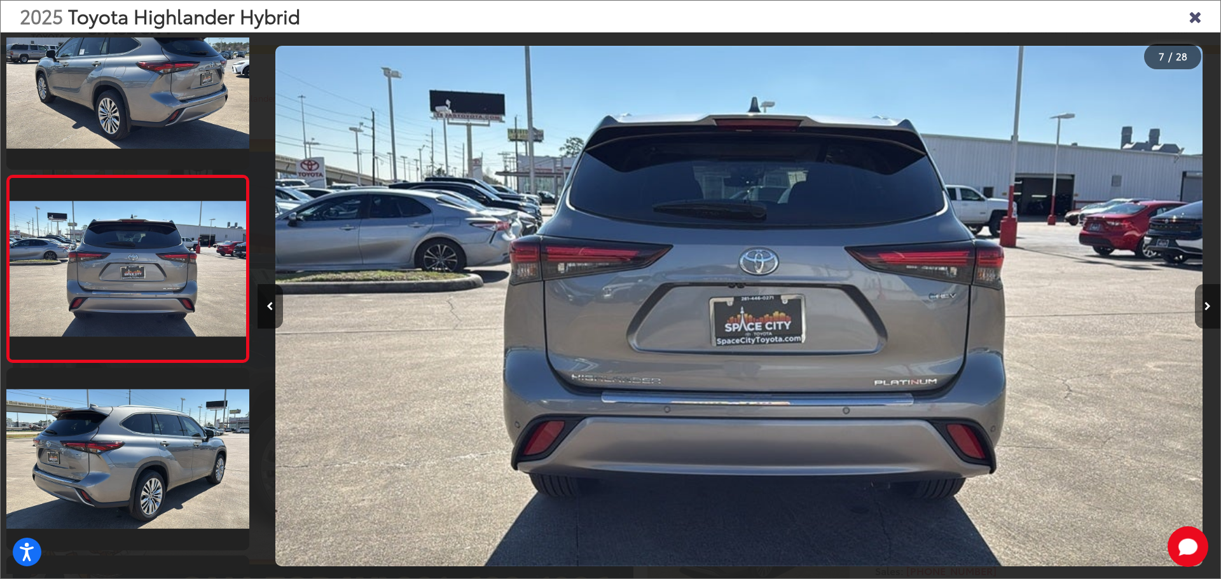
click at [1209, 304] on icon "Next image" at bounding box center [1207, 306] width 6 height 9
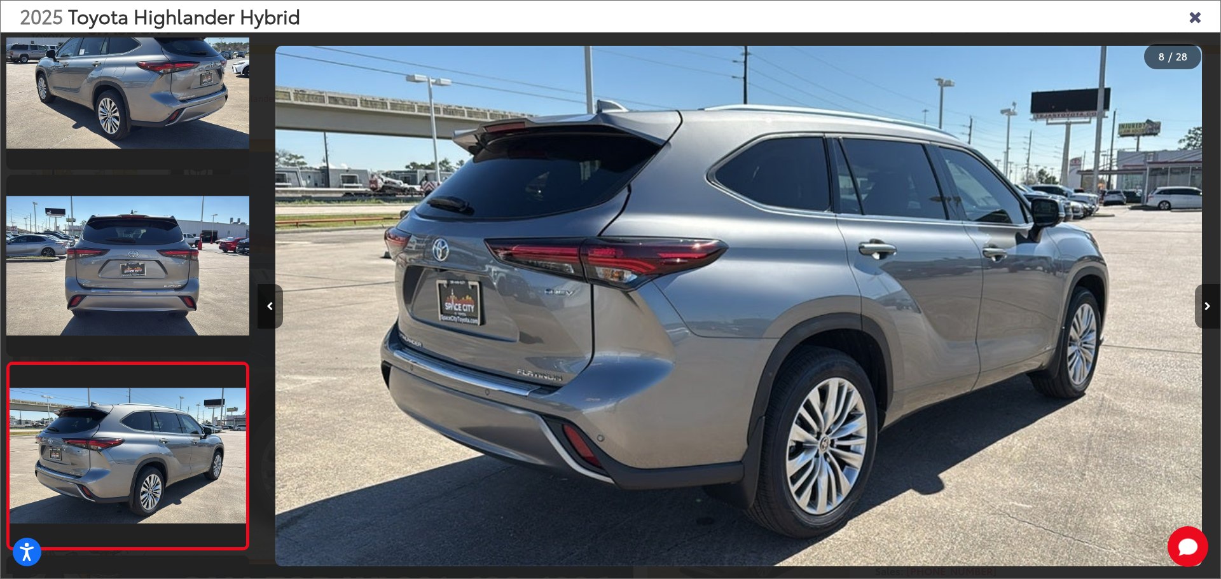
scroll to position [1173, 0]
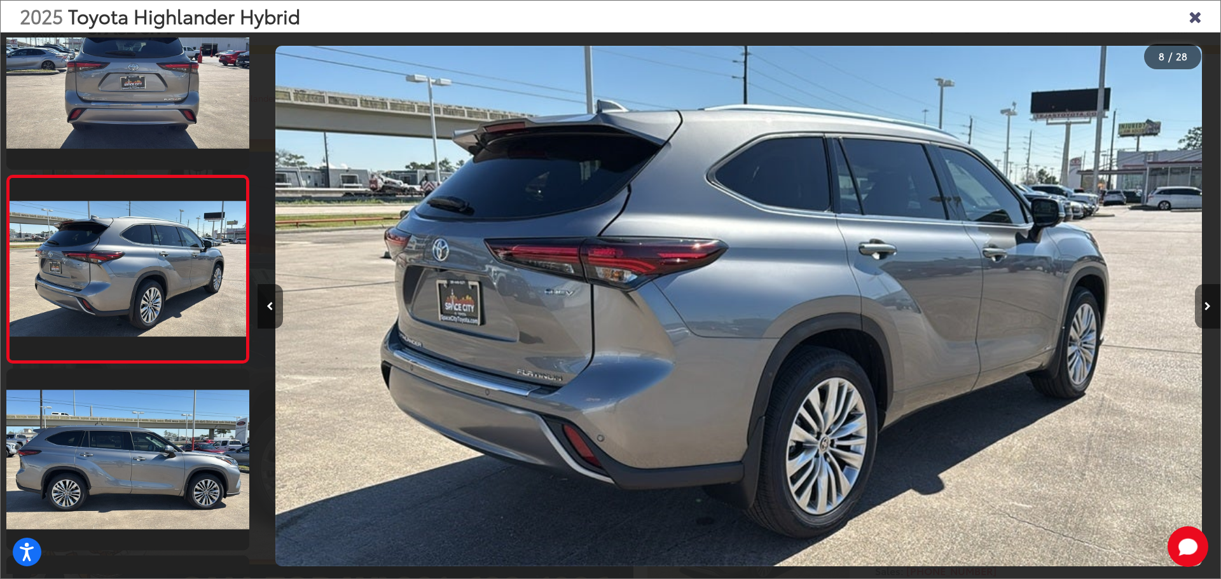
click at [1209, 304] on icon "Next image" at bounding box center [1207, 306] width 6 height 9
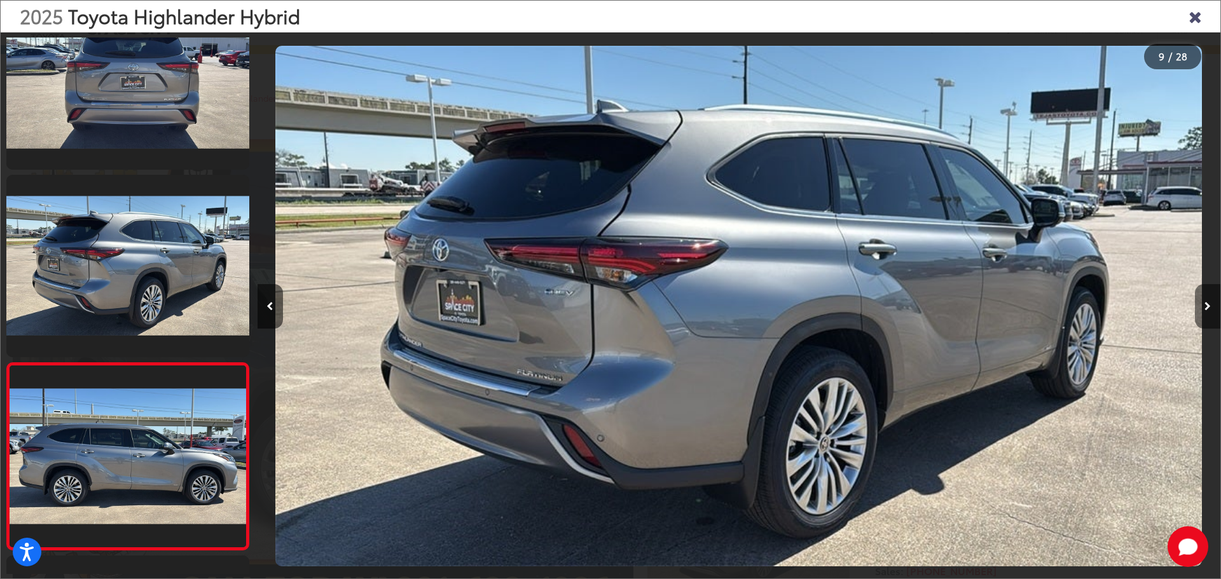
scroll to position [1360, 0]
